Goal: Task Accomplishment & Management: Manage account settings

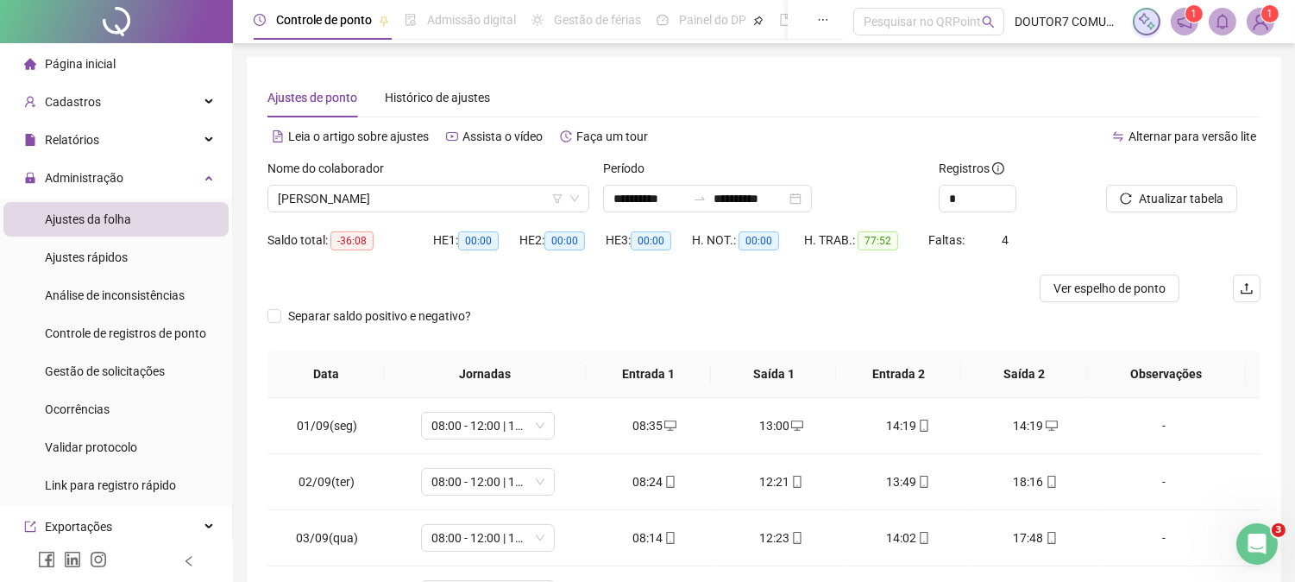
click at [454, 216] on div "Nome do colaborador [PERSON_NAME]" at bounding box center [429, 192] width 336 height 67
click at [475, 192] on span "[PERSON_NAME]" at bounding box center [428, 199] width 301 height 26
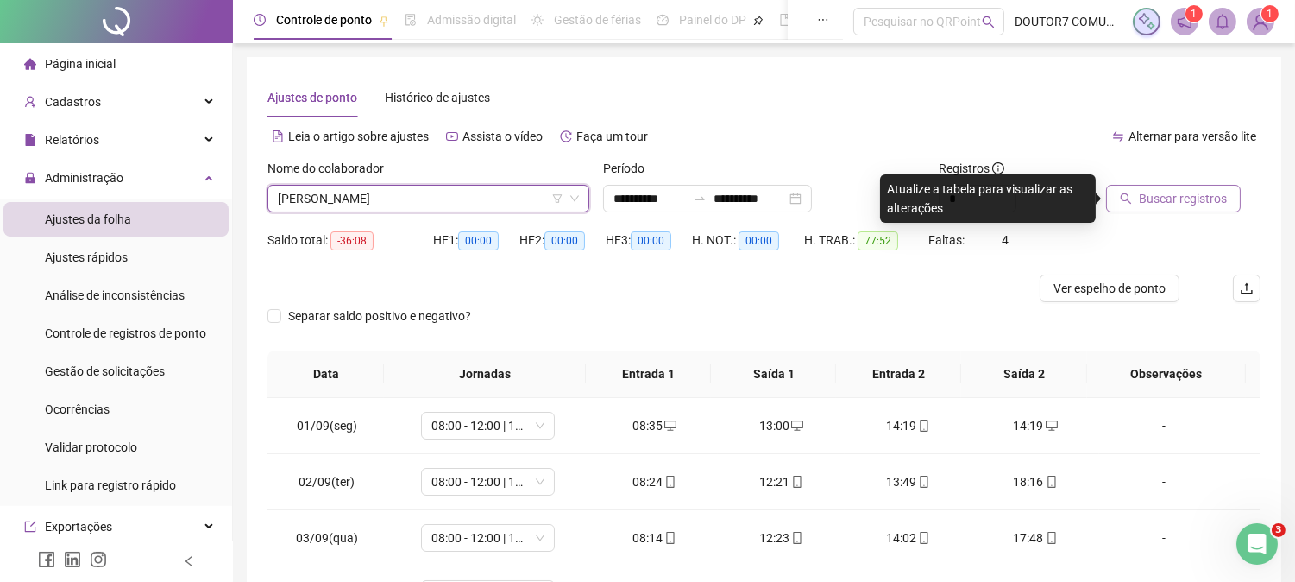
click at [1163, 195] on span "Buscar registros" at bounding box center [1183, 198] width 88 height 19
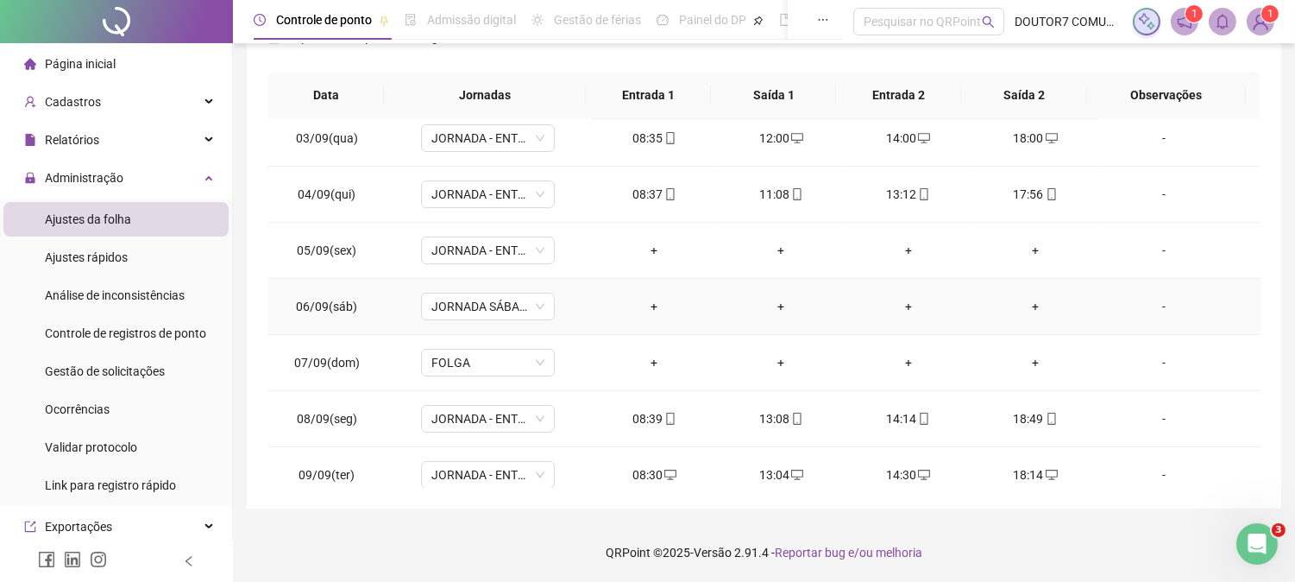
scroll to position [192, 0]
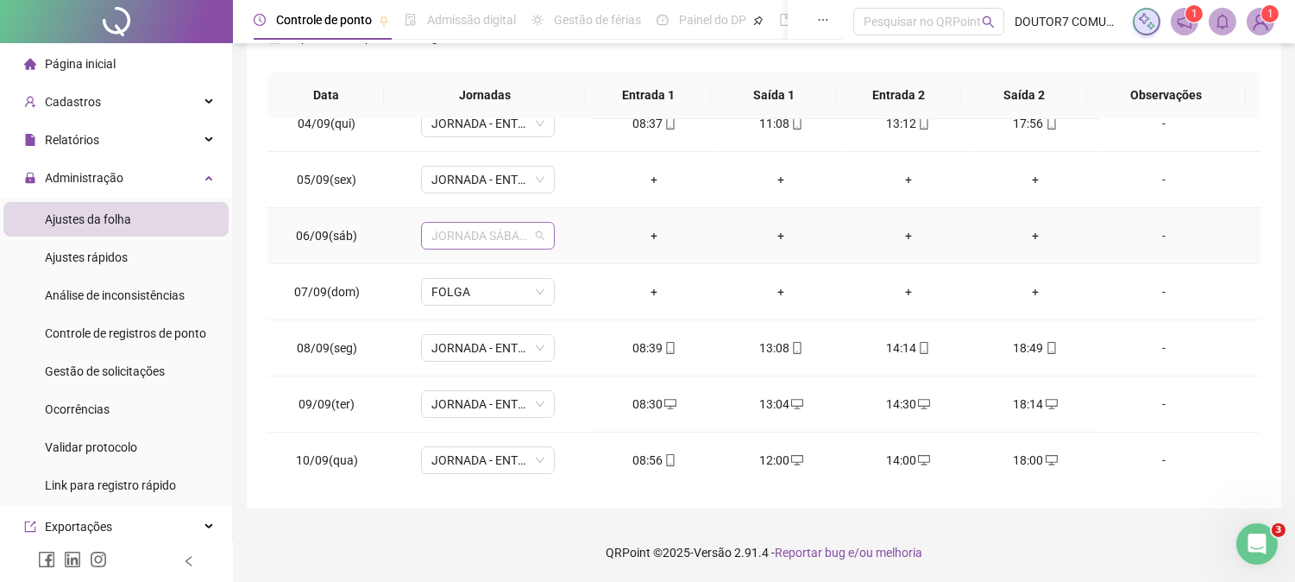
click at [535, 246] on span "JORNADA SÁBADO" at bounding box center [487, 236] width 113 height 26
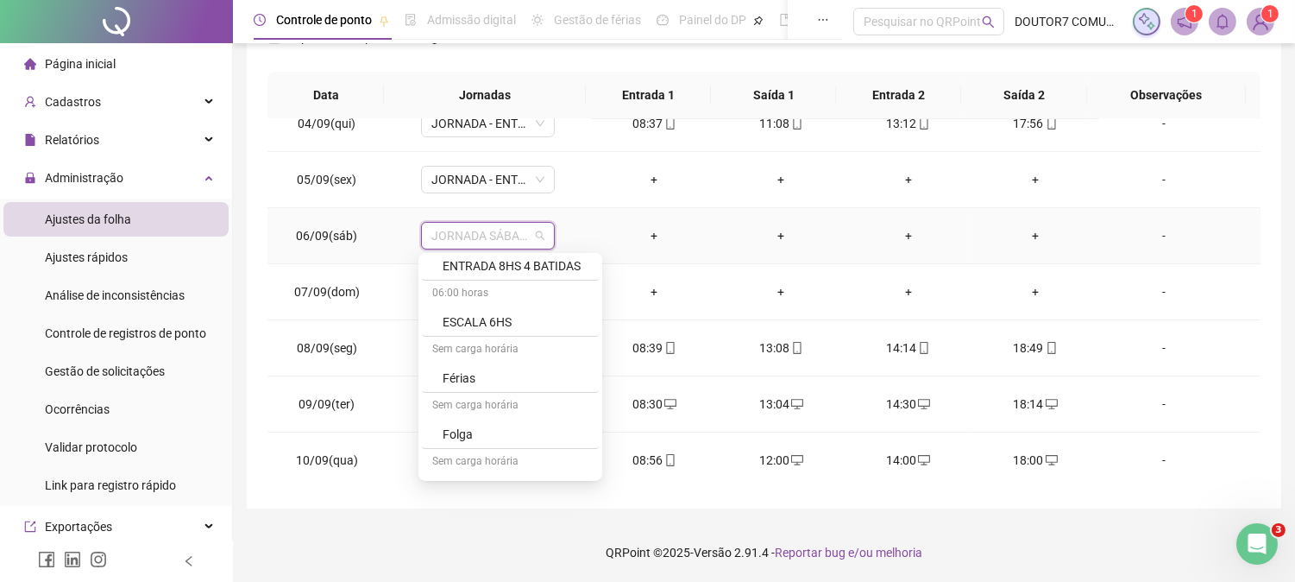
scroll to position [383, 0]
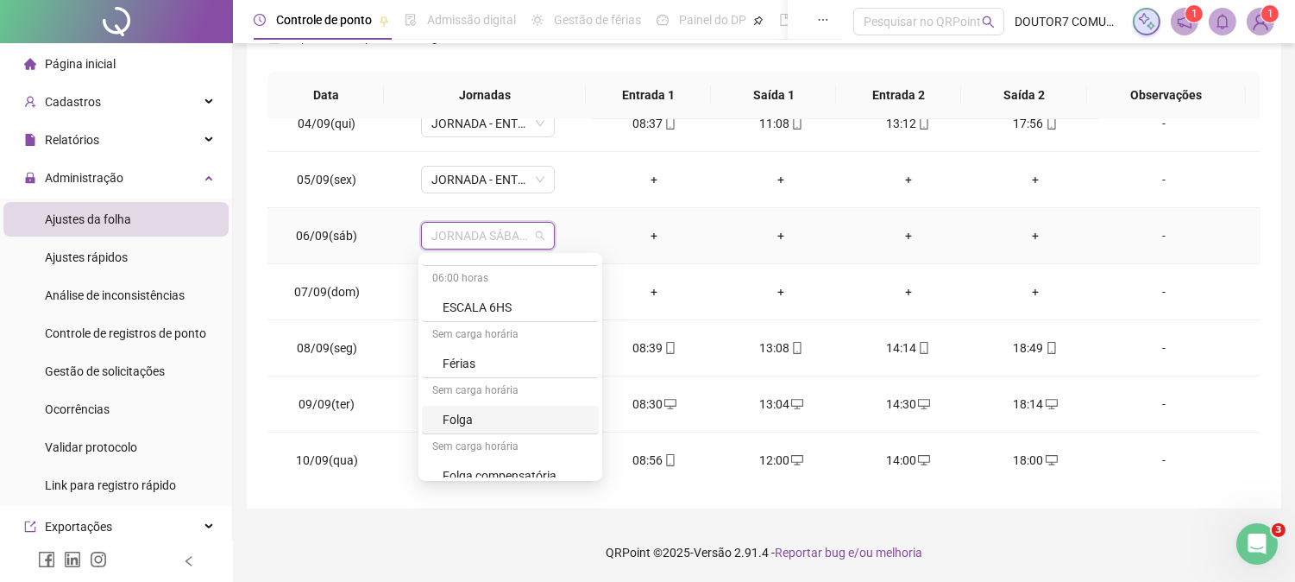
click at [507, 419] on div "Folga" at bounding box center [516, 419] width 146 height 19
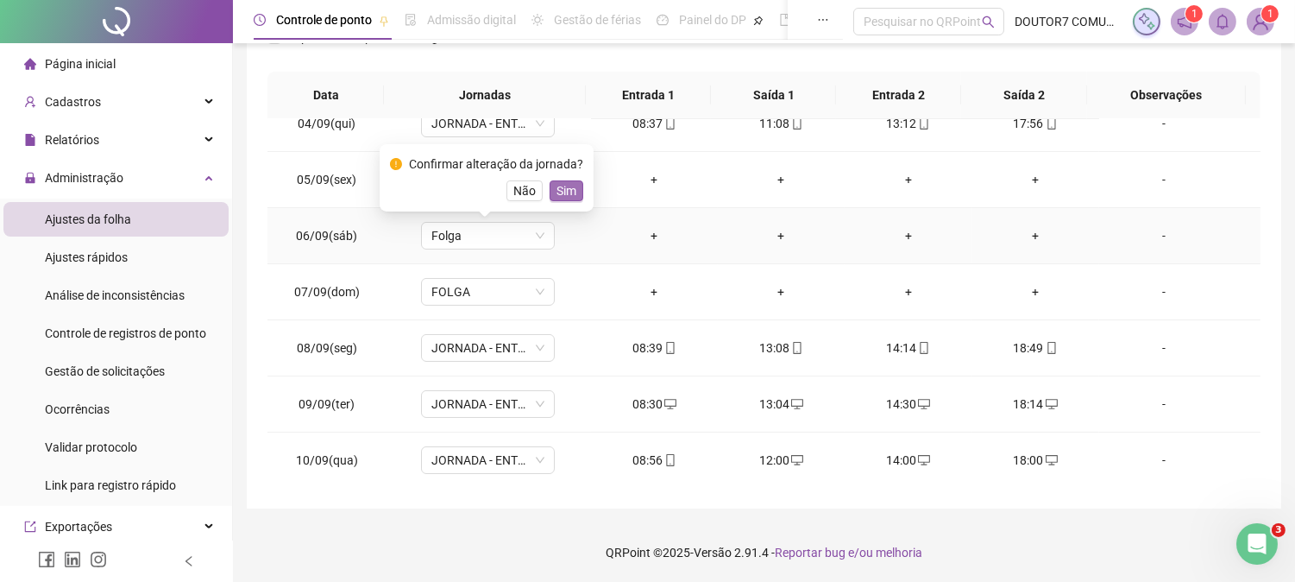
click at [573, 181] on button "Sim" at bounding box center [567, 190] width 34 height 21
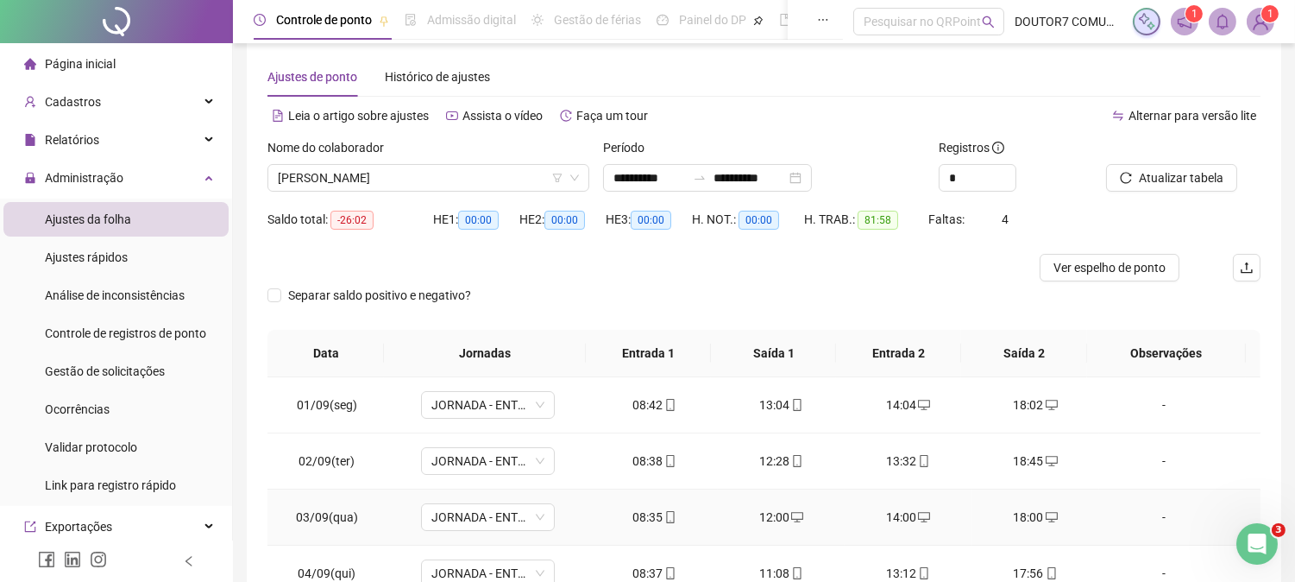
scroll to position [0, 0]
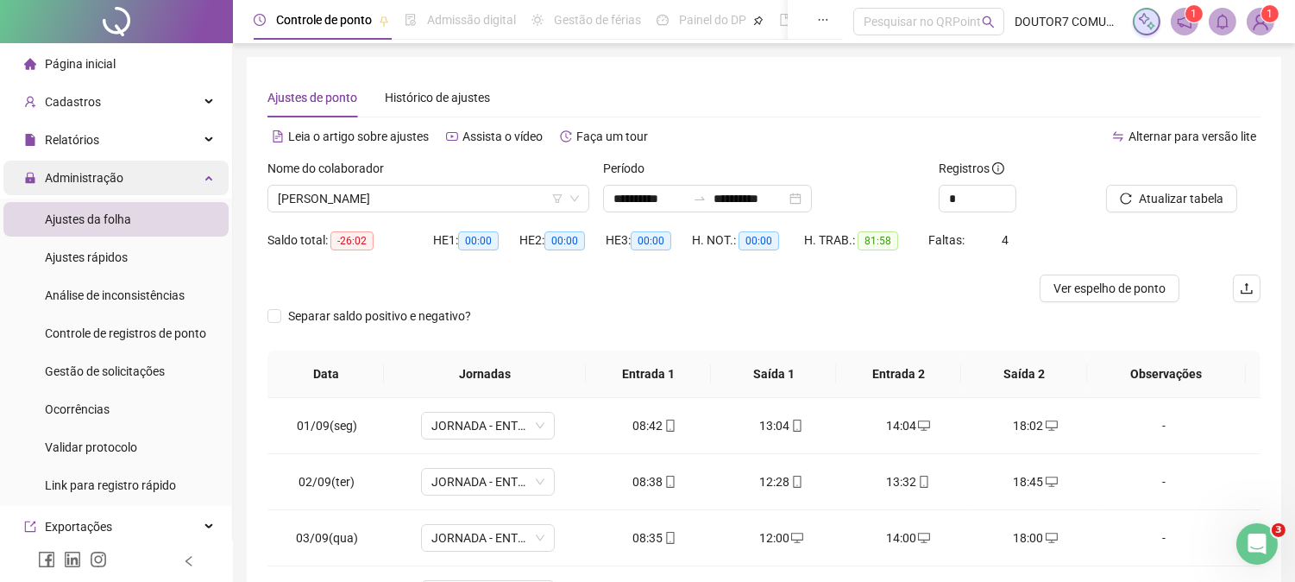
click at [159, 184] on div "Administração" at bounding box center [115, 178] width 225 height 35
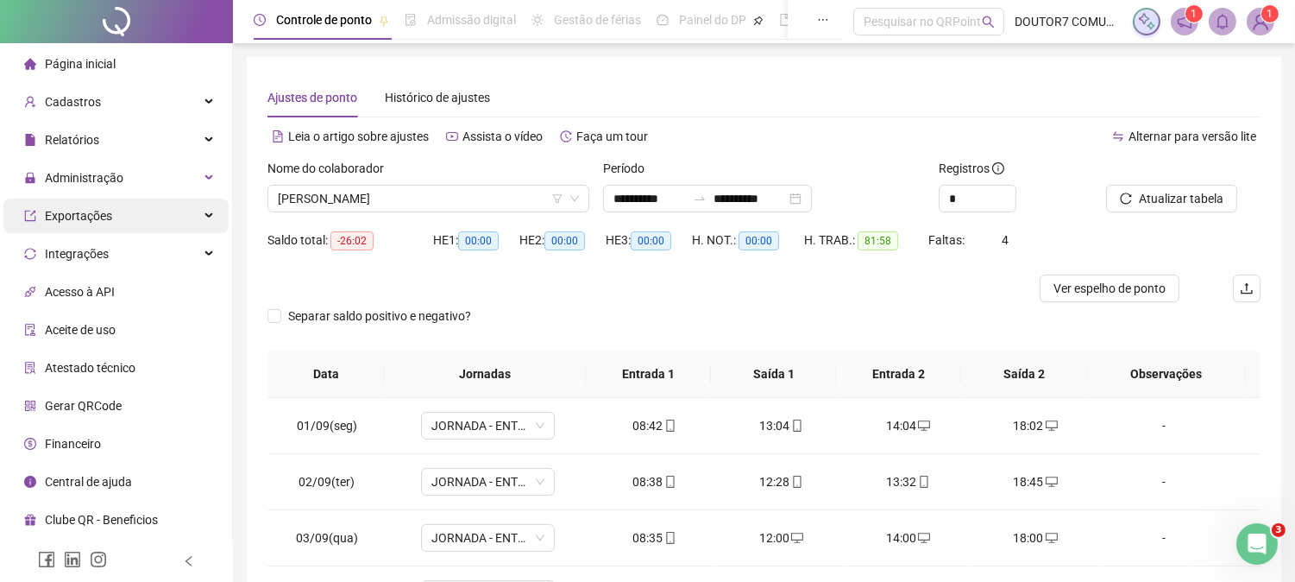
click at [166, 217] on div "Exportações" at bounding box center [115, 215] width 225 height 35
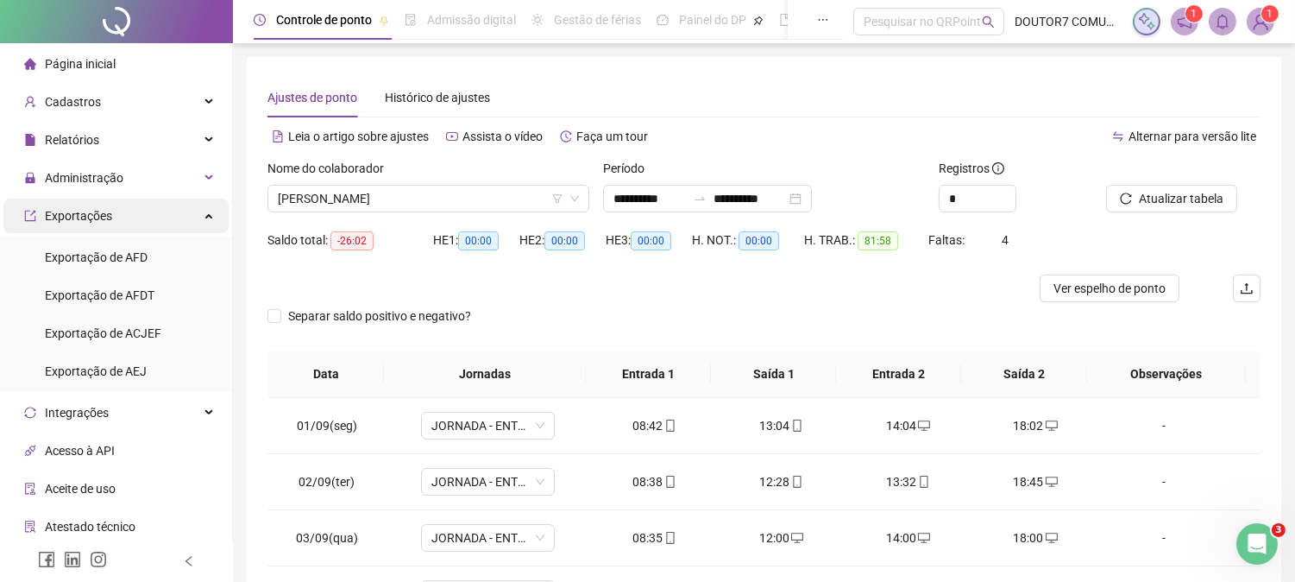
click at [166, 213] on div "Exportações" at bounding box center [115, 215] width 225 height 35
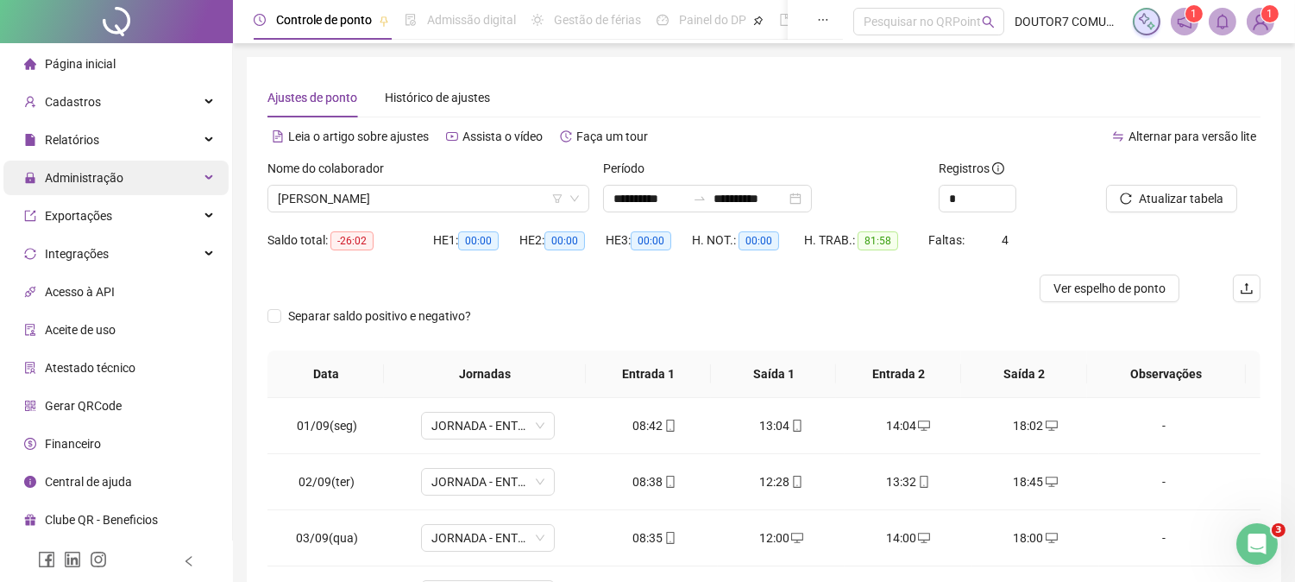
click at [142, 167] on div "Administração" at bounding box center [115, 178] width 225 height 35
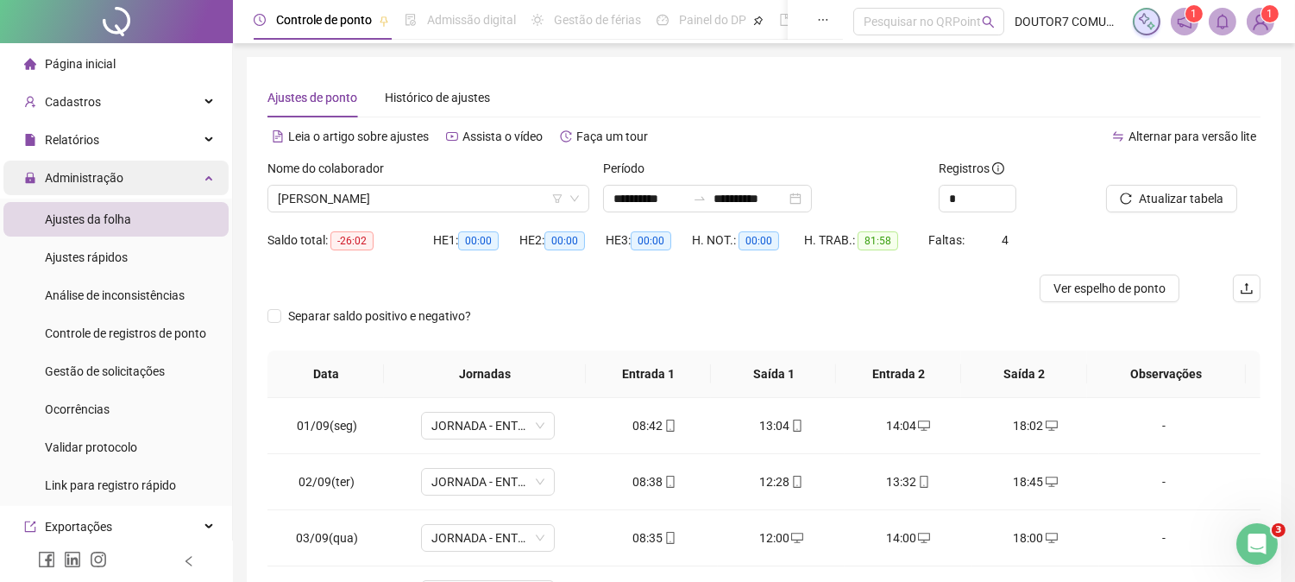
click at [171, 173] on div "Administração" at bounding box center [115, 178] width 225 height 35
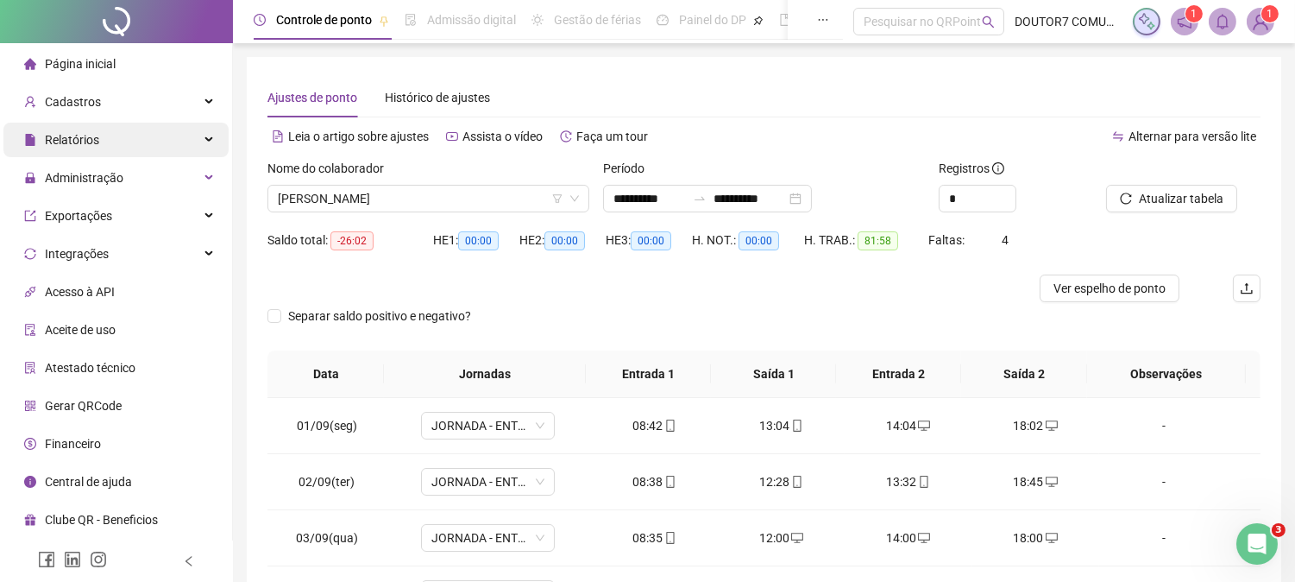
click at [135, 125] on div "Relatórios" at bounding box center [115, 140] width 225 height 35
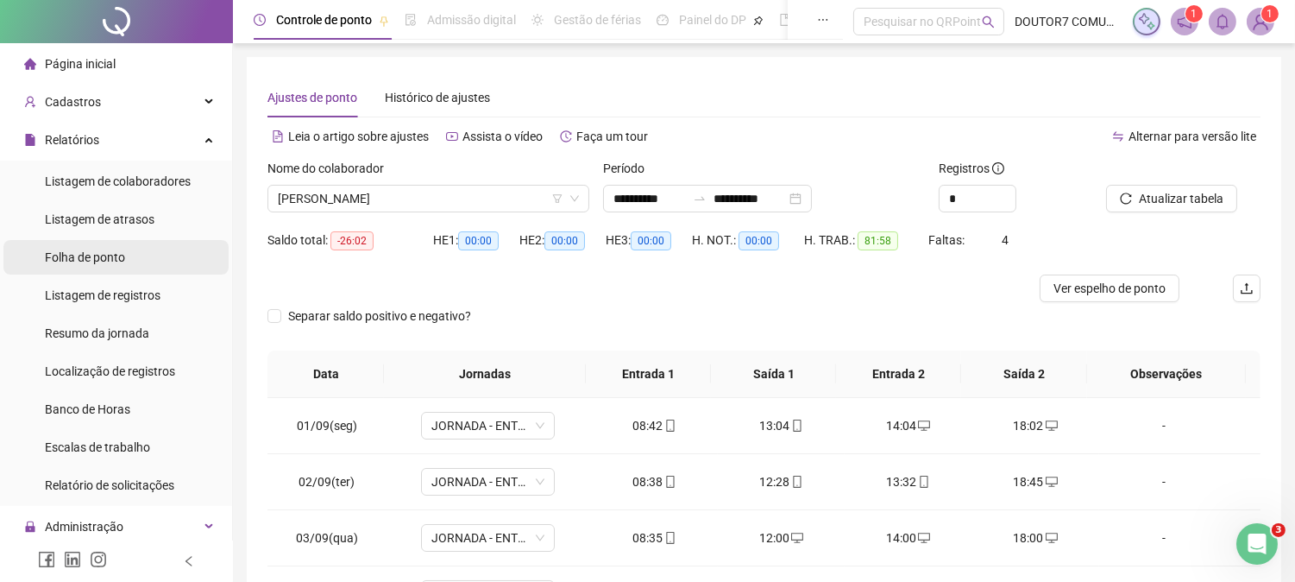
click at [121, 259] on span "Folha de ponto" at bounding box center [85, 257] width 80 height 14
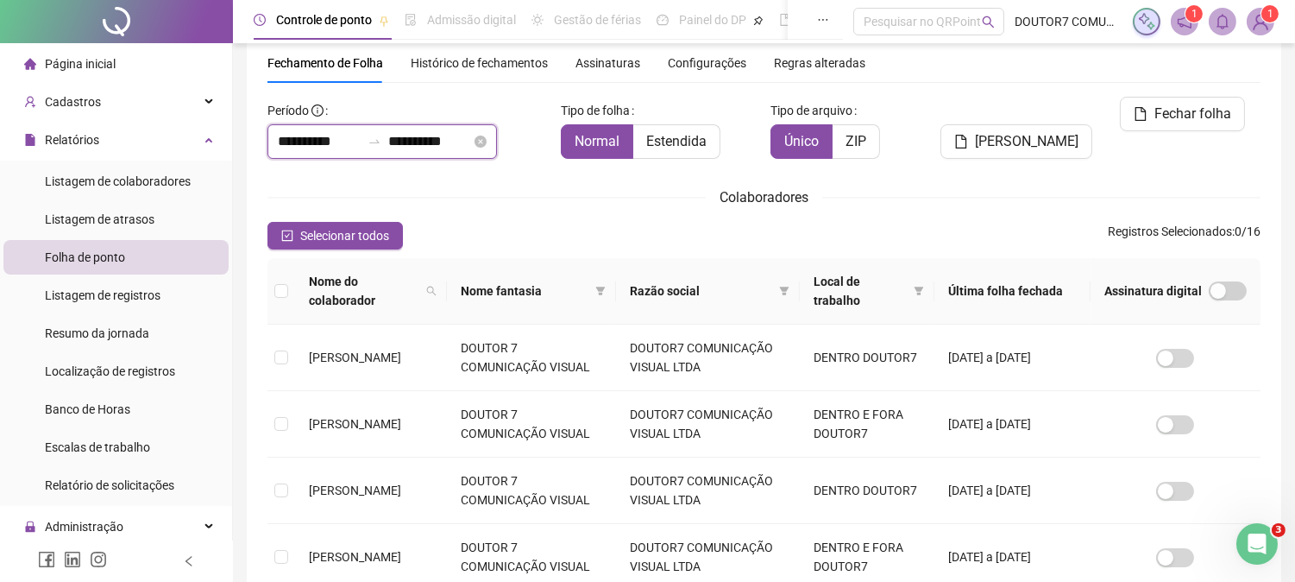
click at [471, 148] on input "**********" at bounding box center [429, 141] width 83 height 21
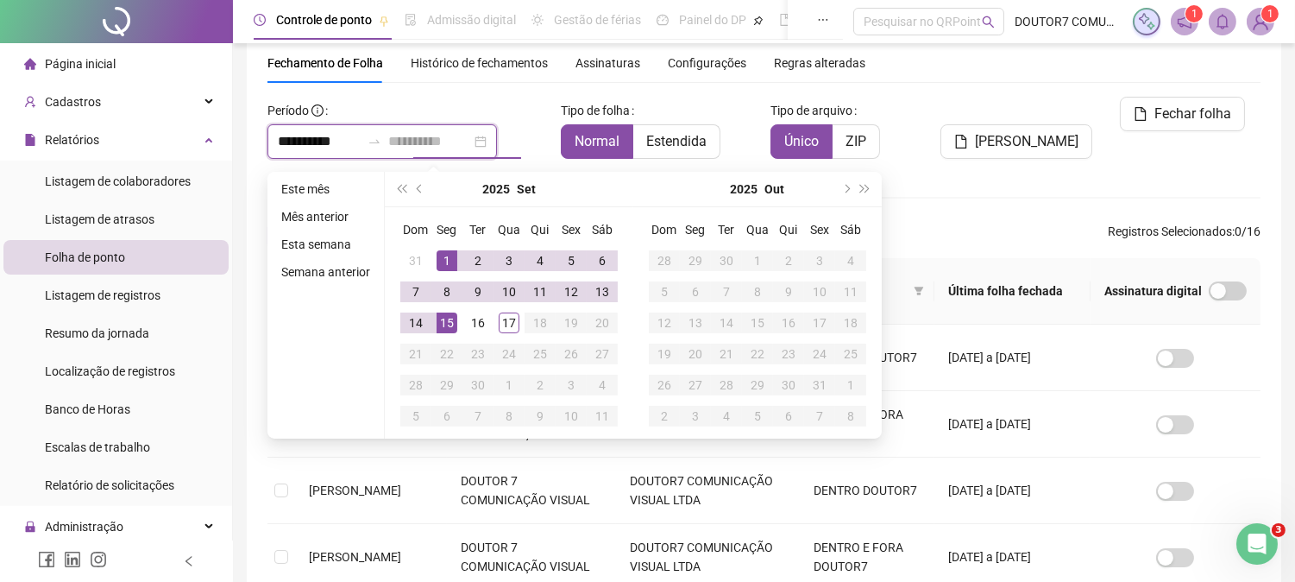
type input "**********"
click at [457, 324] on td "15" at bounding box center [446, 322] width 31 height 31
type input "**********"
click at [978, 175] on div "**********" at bounding box center [764, 571] width 993 height 948
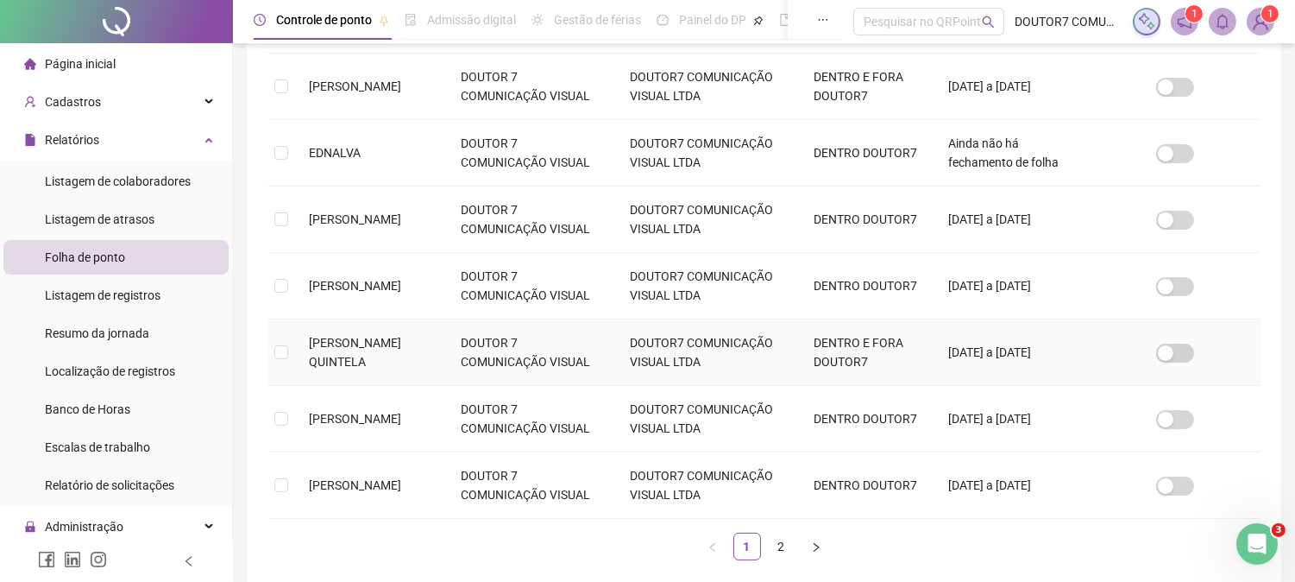
scroll to position [619, 0]
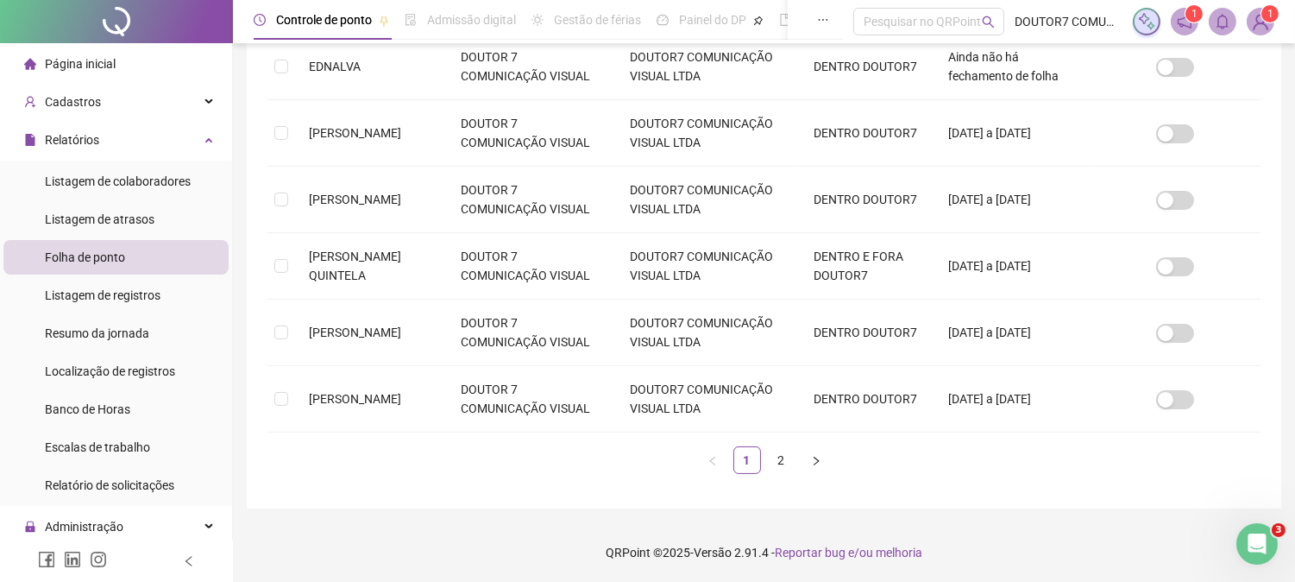
click at [796, 475] on div "Nome do colaborador Nome fantasia Razão social Local de trabalho Última folha f…" at bounding box center [764, 94] width 993 height 786
click at [791, 461] on link "2" at bounding box center [782, 460] width 26 height 26
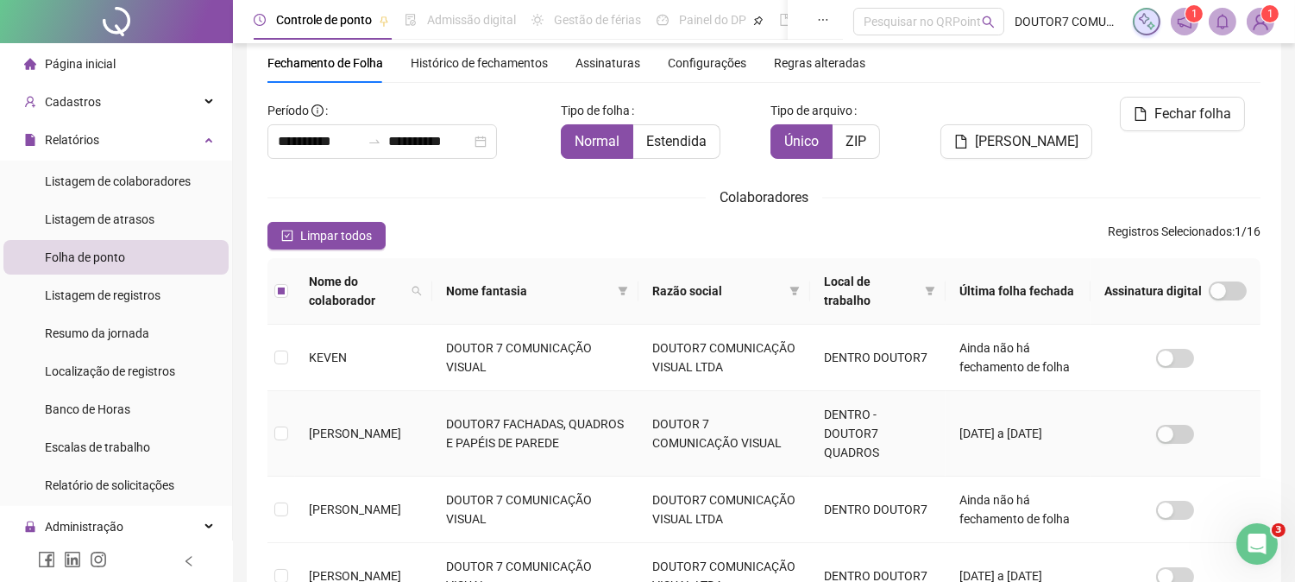
scroll to position [0, 0]
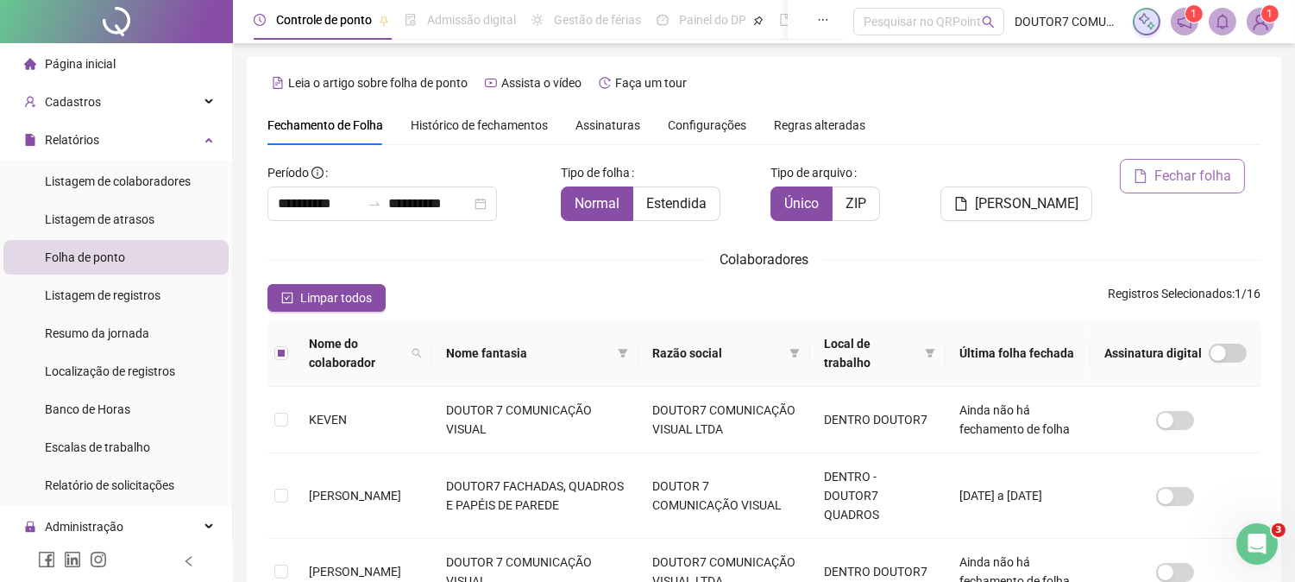
click at [1194, 190] on button "Fechar folha" at bounding box center [1182, 176] width 125 height 35
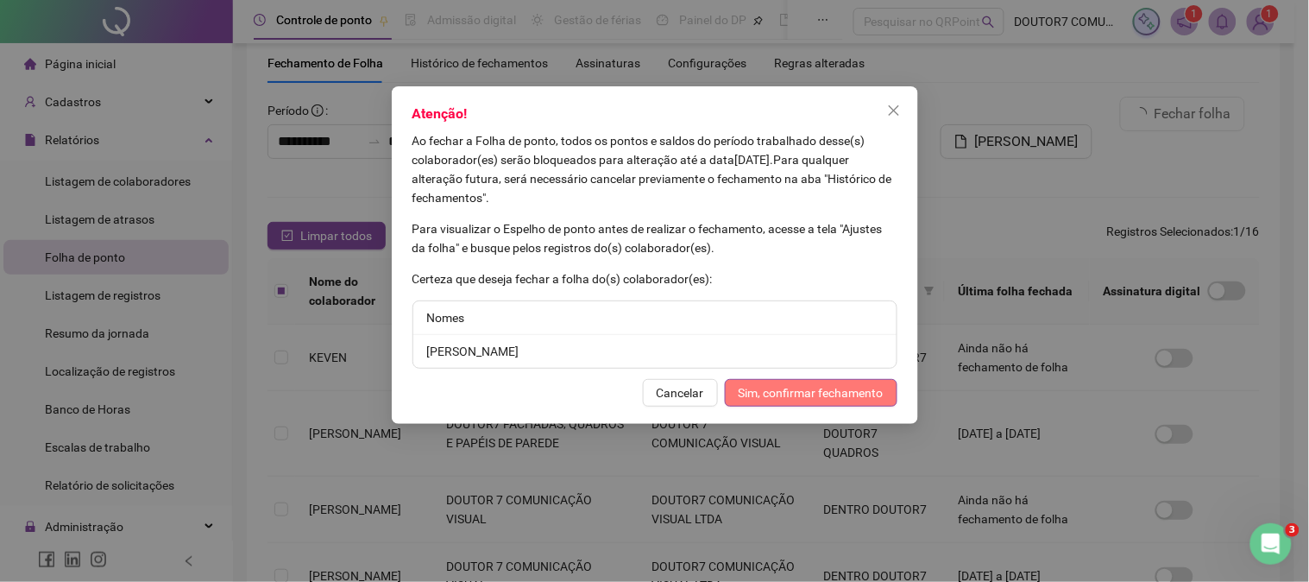
click at [852, 389] on span "Sim, confirmar fechamento" at bounding box center [811, 392] width 145 height 19
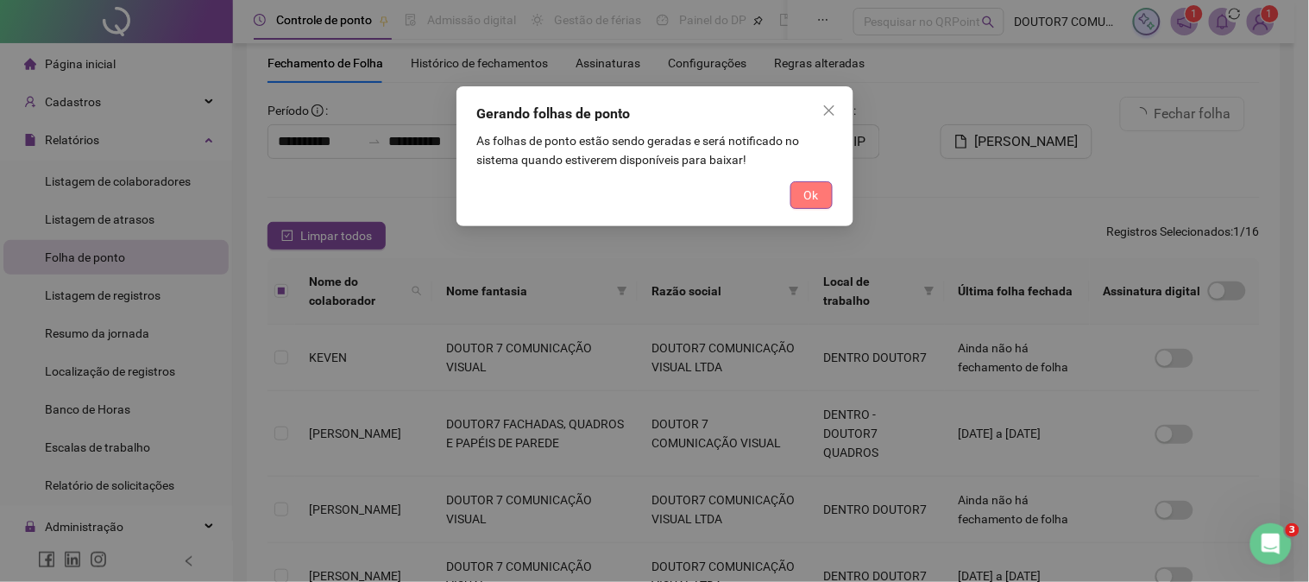
click at [797, 186] on button "Ok" at bounding box center [811, 195] width 42 height 28
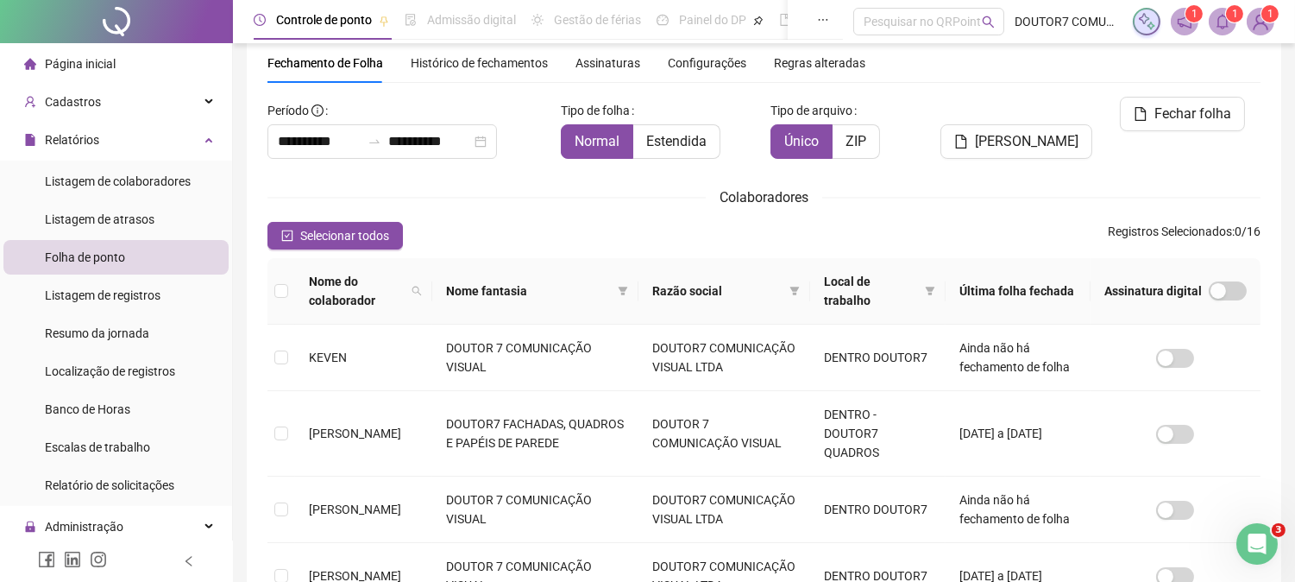
click at [1232, 22] on bdi "1" at bounding box center [1235, 13] width 6 height 17
click at [1236, 15] on span "1" at bounding box center [1235, 14] width 6 height 12
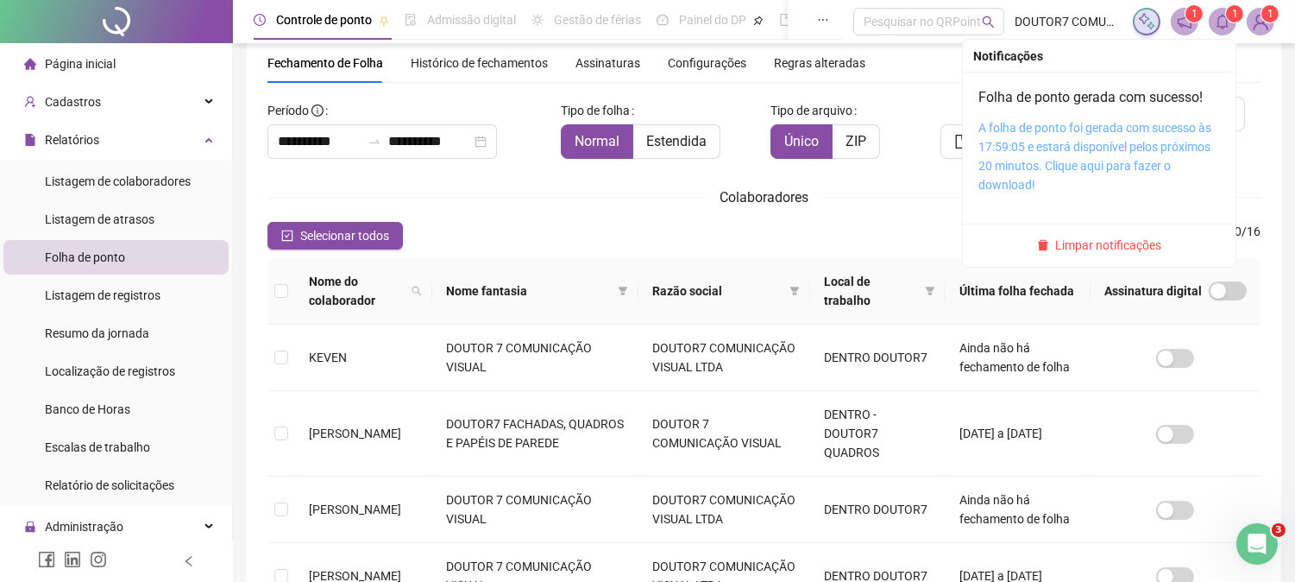
click at [1131, 159] on link "A folha de ponto foi gerada com sucesso às 17:59:05 e estará disponível pelos p…" at bounding box center [1095, 156] width 233 height 71
